Goal: Transaction & Acquisition: Download file/media

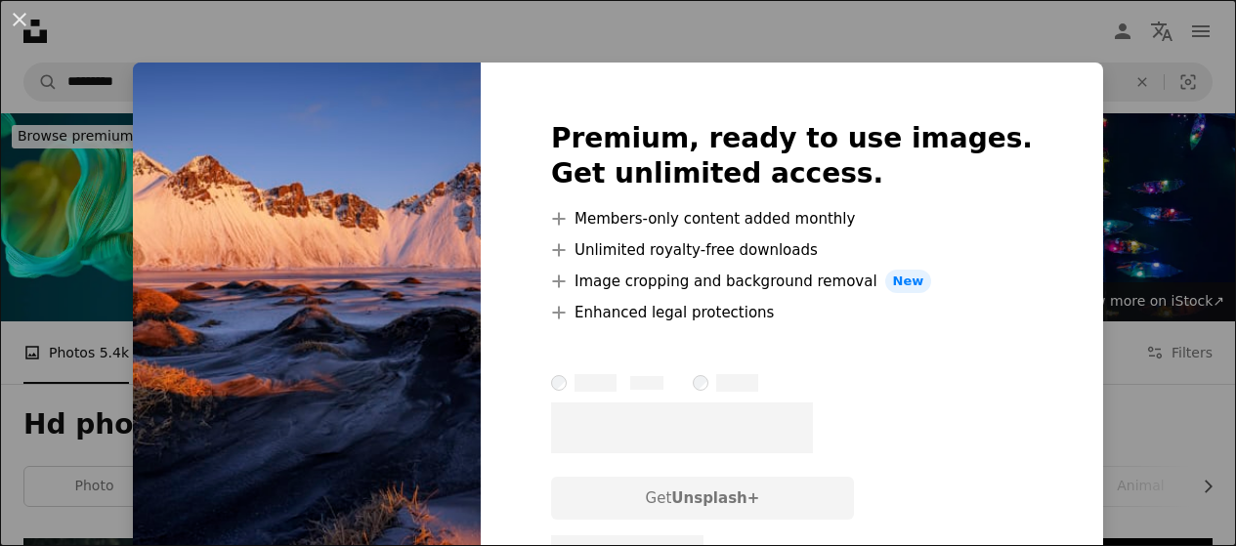
scroll to position [1173, 0]
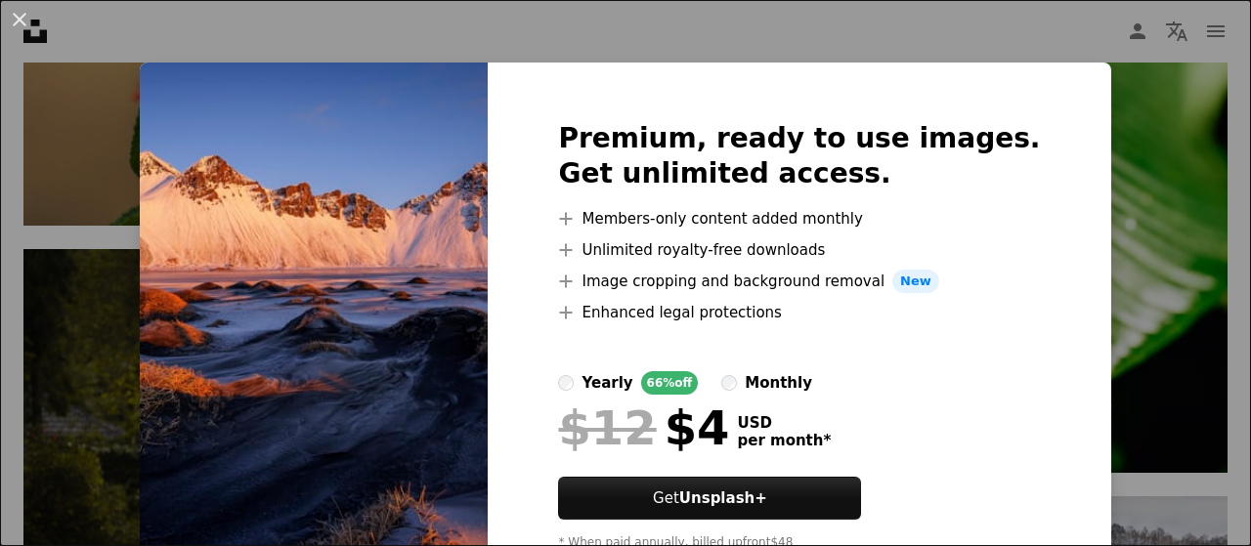
click at [325, 148] on img at bounding box center [314, 344] width 348 height 563
click at [23, 29] on button "An X shape" at bounding box center [19, 19] width 23 height 23
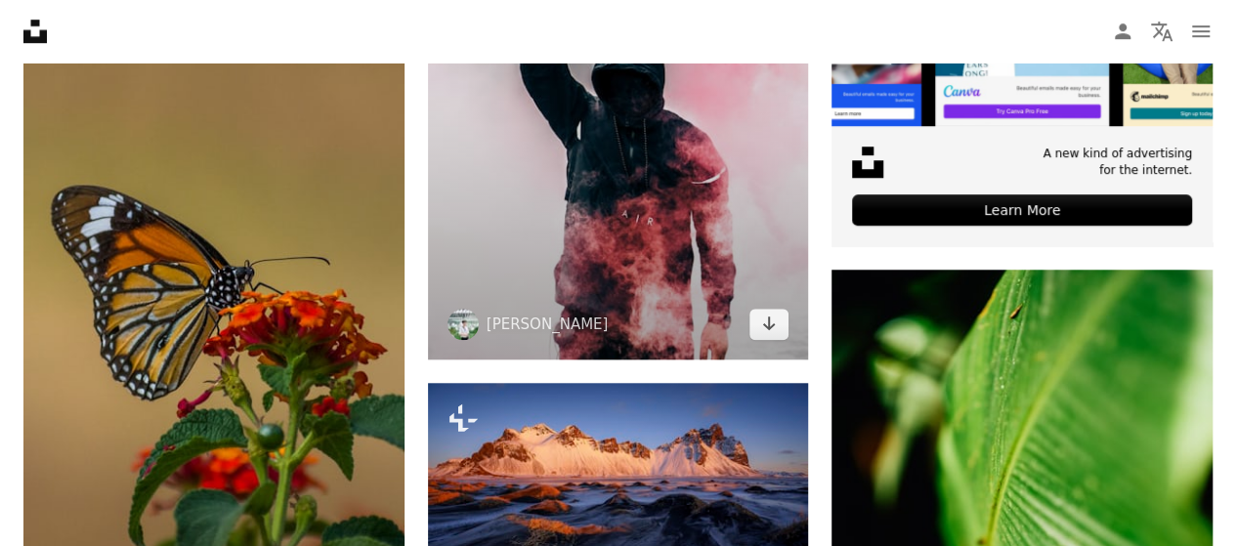
scroll to position [391, 0]
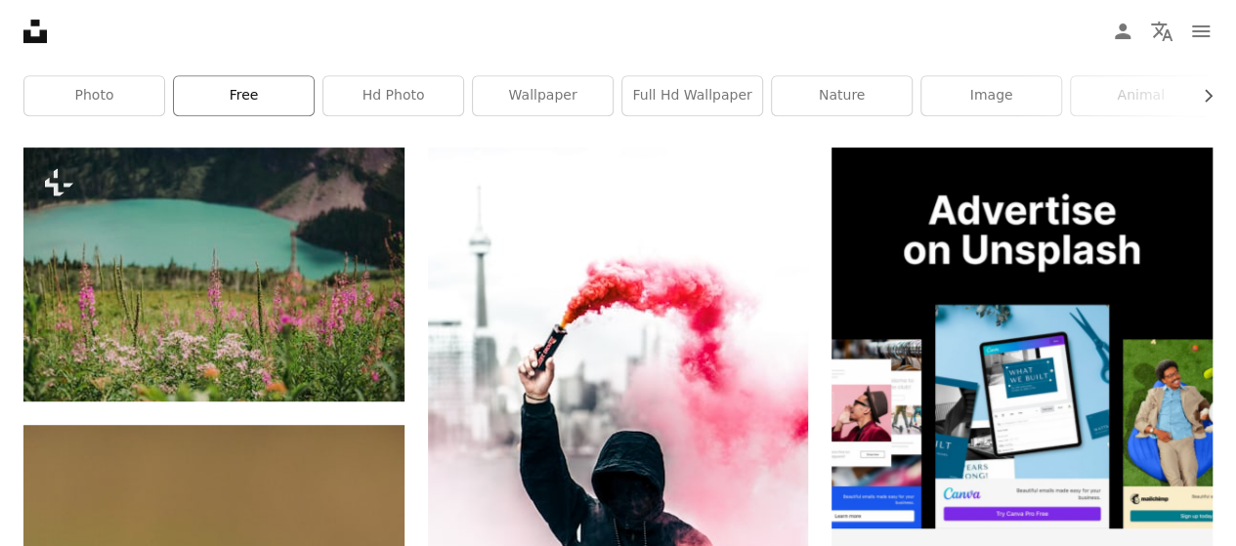
click at [261, 96] on link "free" at bounding box center [244, 95] width 140 height 39
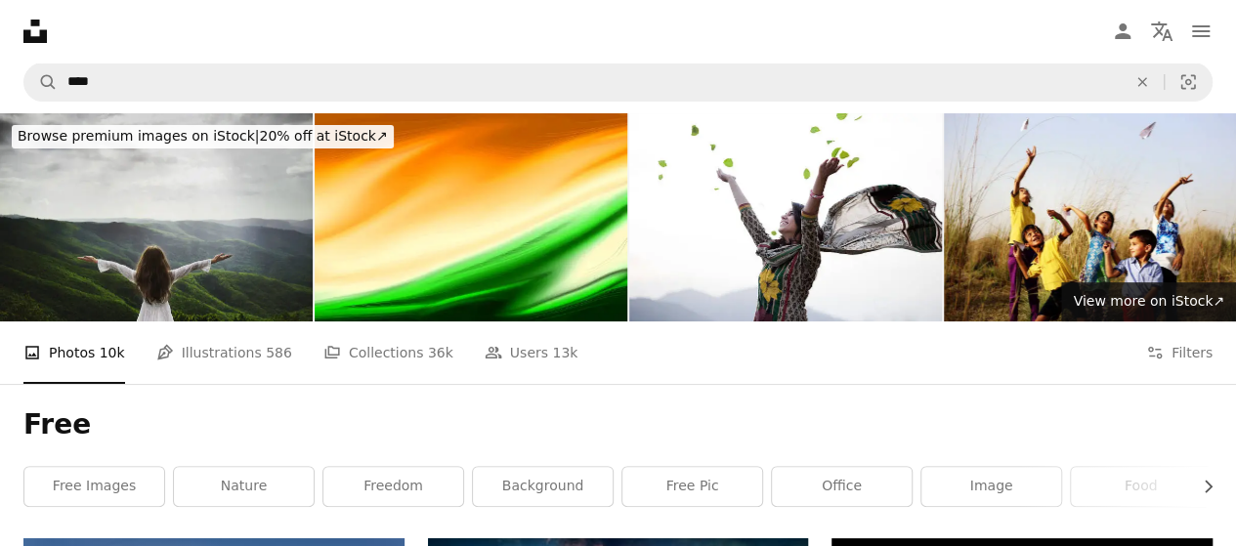
click at [219, 238] on img at bounding box center [156, 217] width 313 height 208
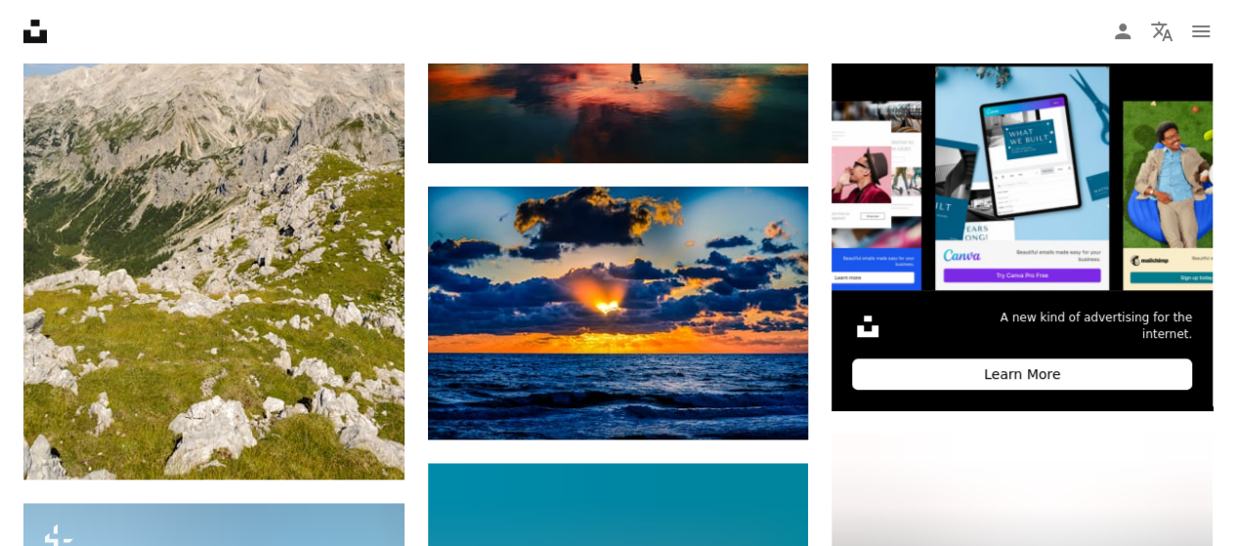
scroll to position [586, 0]
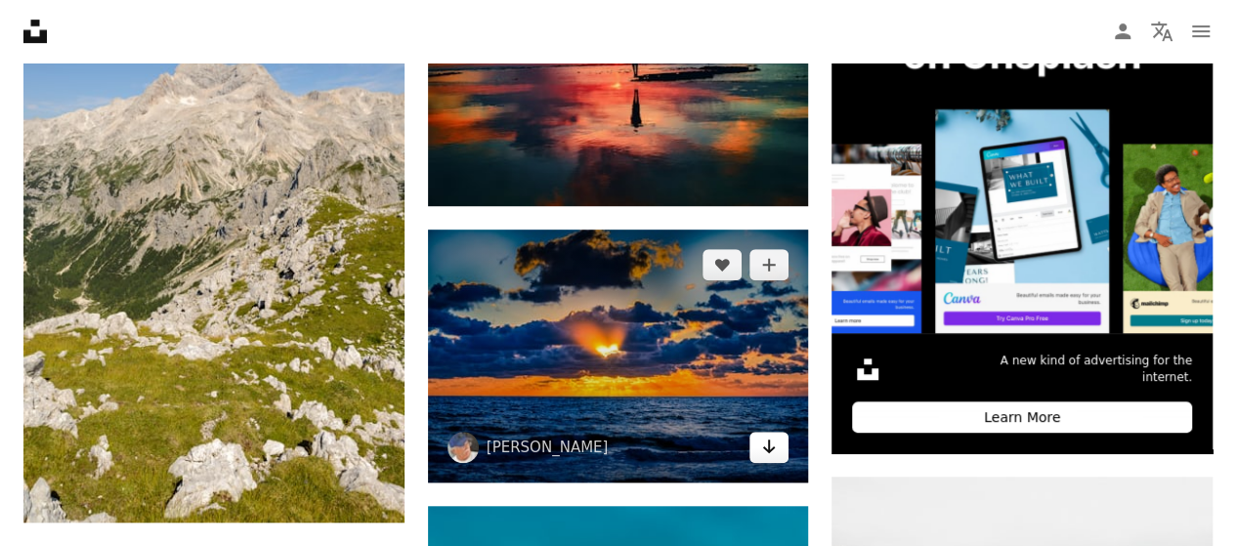
click at [761, 445] on icon "Arrow pointing down" at bounding box center [769, 446] width 16 height 23
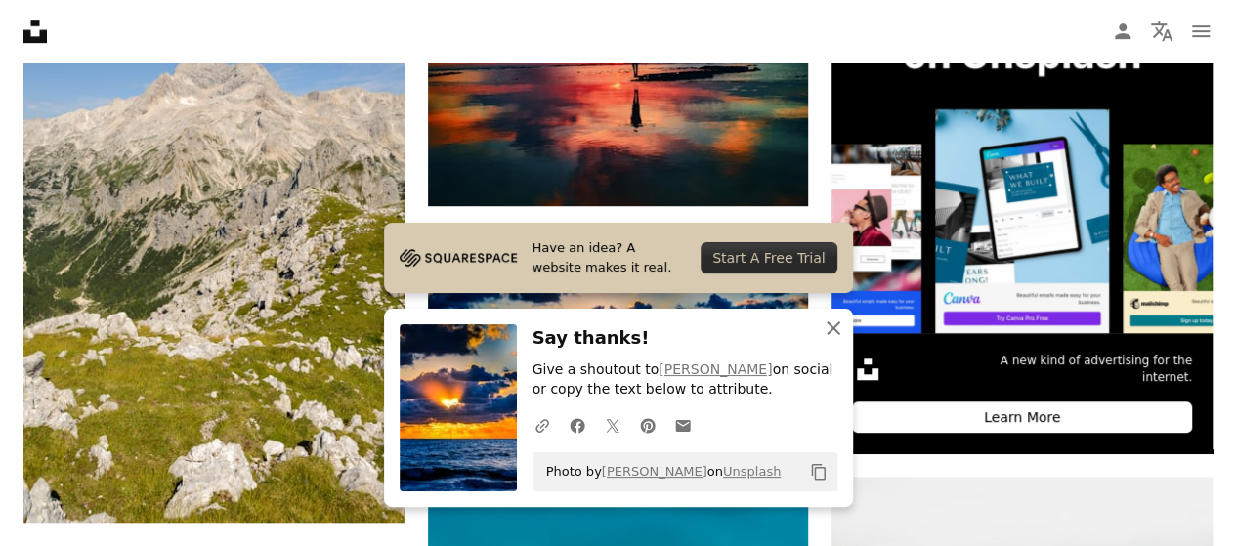
click at [835, 326] on icon "An X shape" at bounding box center [833, 328] width 23 height 23
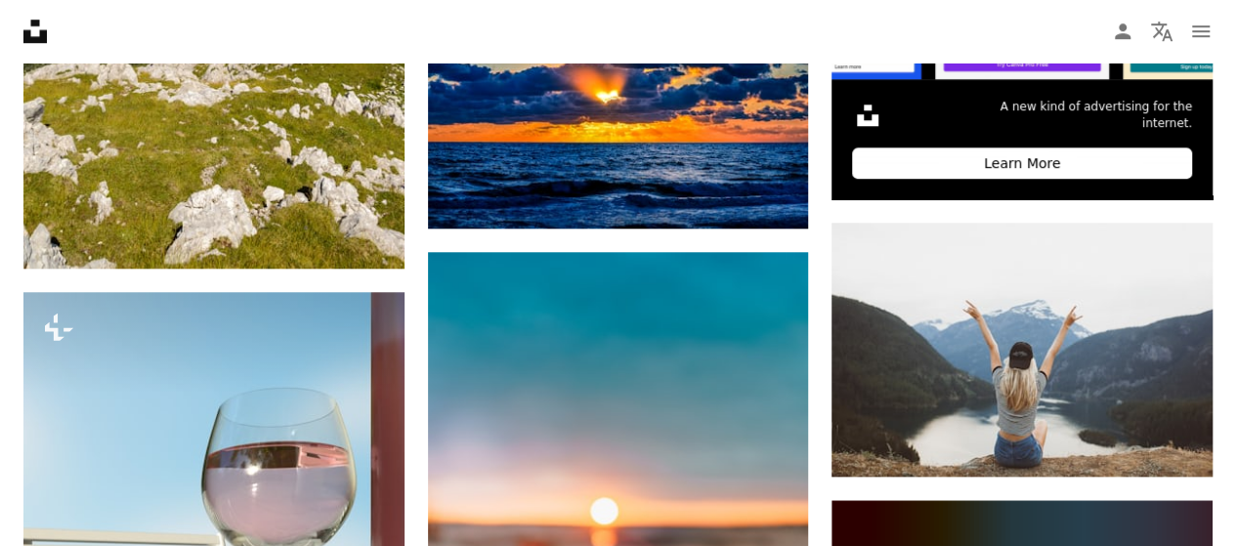
scroll to position [782, 0]
